Goal: Find specific page/section: Find specific page/section

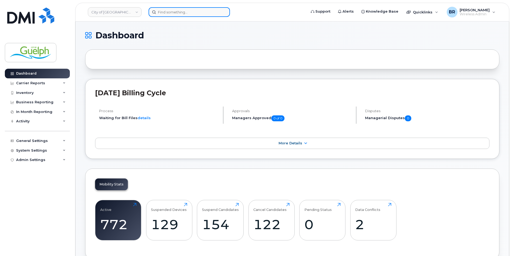
click at [165, 13] on input at bounding box center [189, 12] width 81 height 10
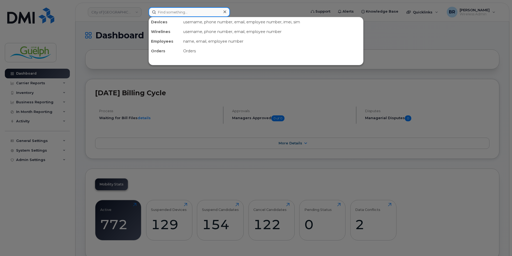
paste input "[PHONE_NUMBER]"
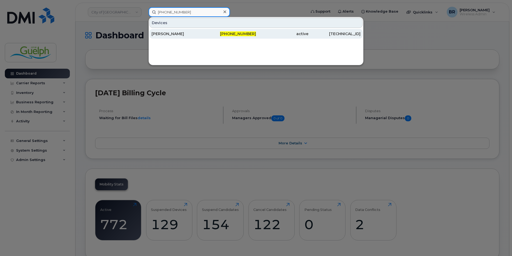
type input "[PHONE_NUMBER]"
click at [172, 34] on div "[PERSON_NAME]" at bounding box center [178, 33] width 52 height 5
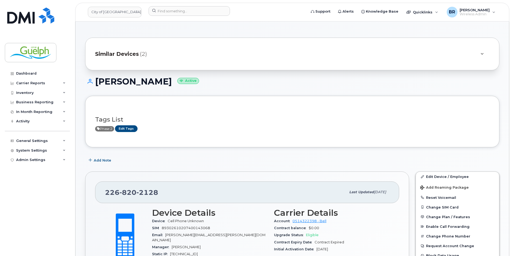
click at [180, 60] on div "Similar Devices (2)" at bounding box center [292, 54] width 414 height 33
click at [186, 55] on div "Similar Devices (2)" at bounding box center [284, 54] width 379 height 13
